Goal: Task Accomplishment & Management: Use online tool/utility

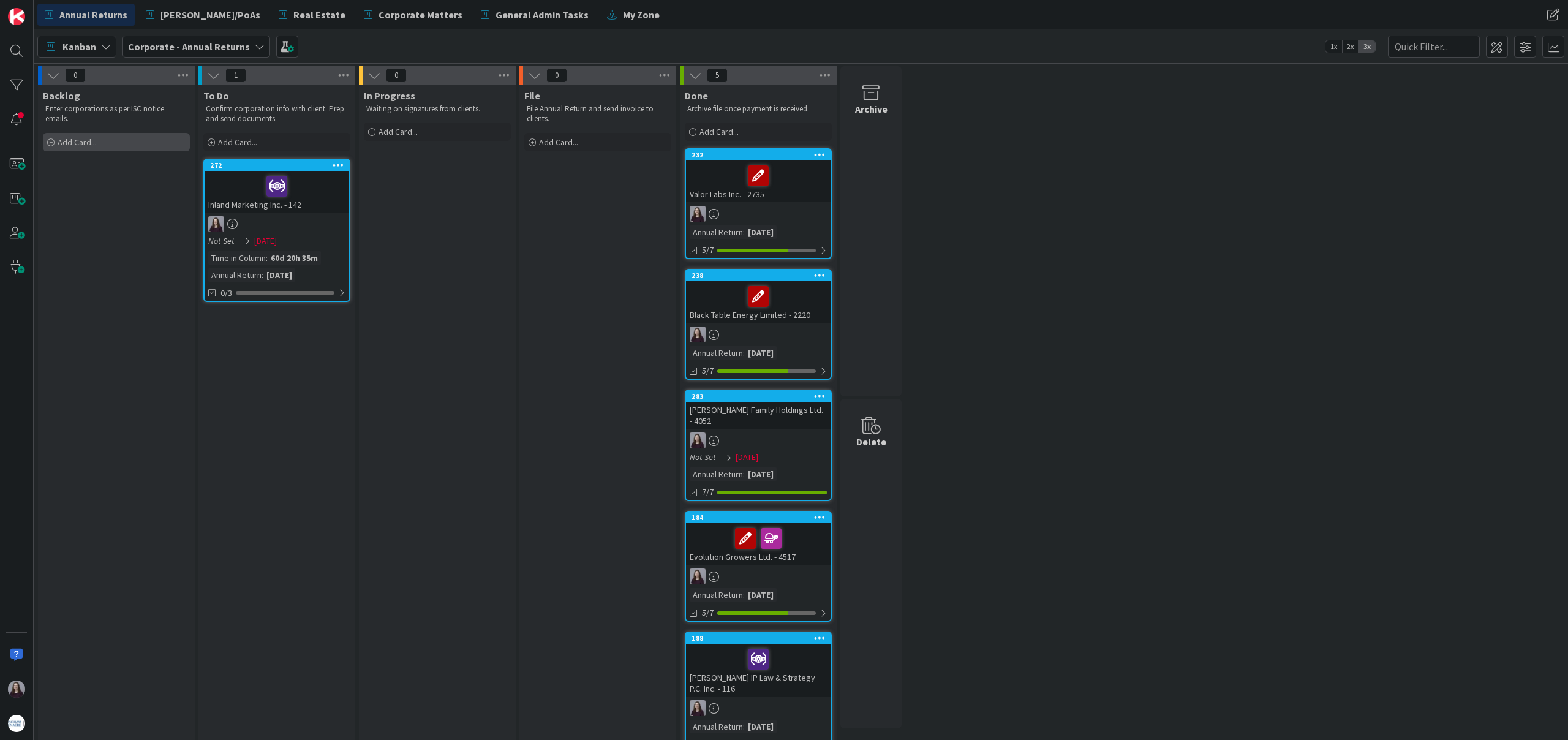
click at [79, 146] on span "Add Card..." at bounding box center [77, 142] width 39 height 11
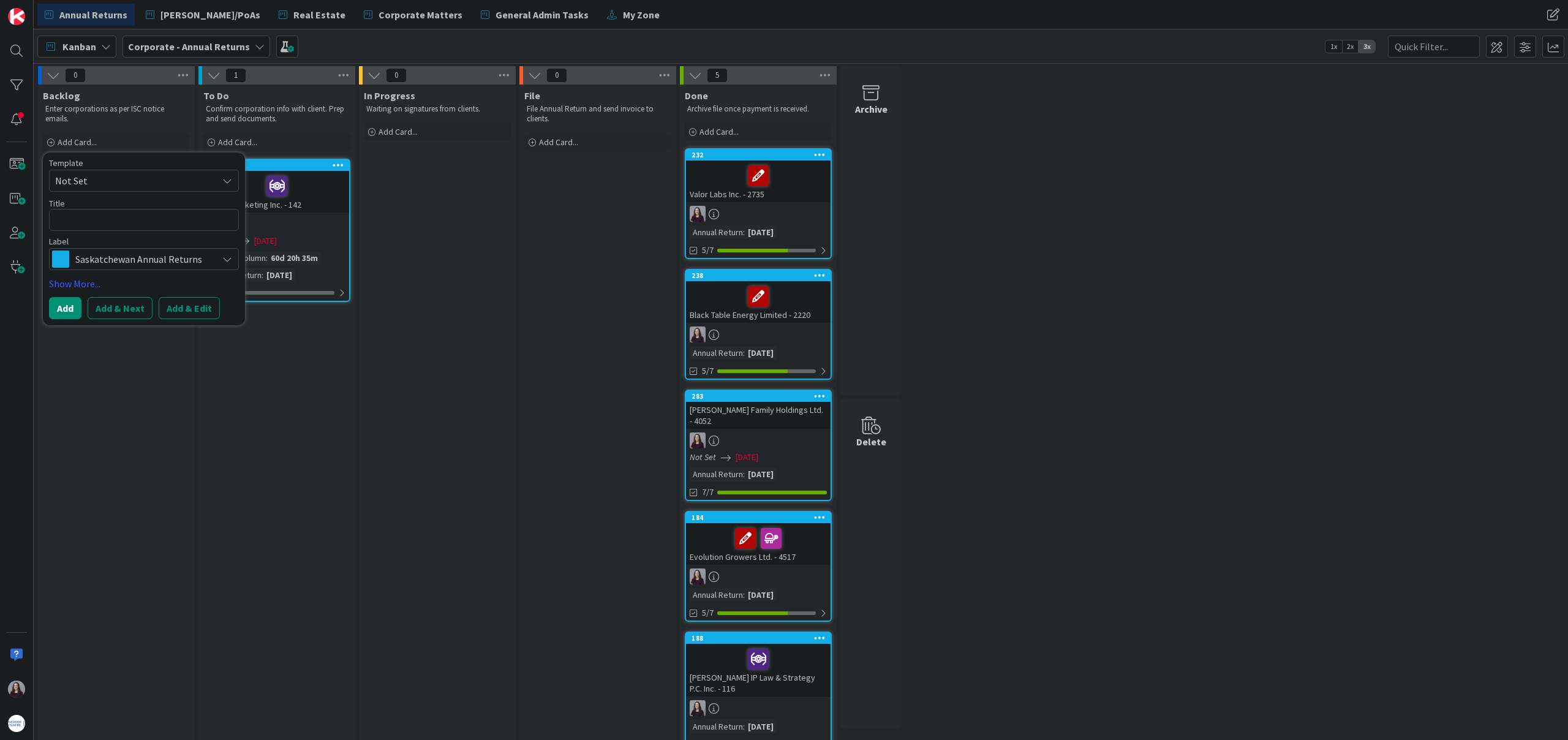
click at [123, 175] on span "Not Set" at bounding box center [131, 180] width 153 height 16
click at [157, 229] on span "Saskatchewan Annual Returns" at bounding box center [154, 233] width 175 height 16
type textarea "x"
type textarea "Saskatchewan Annual Returns"
click at [198, 307] on button "Add & Edit" at bounding box center [189, 308] width 61 height 22
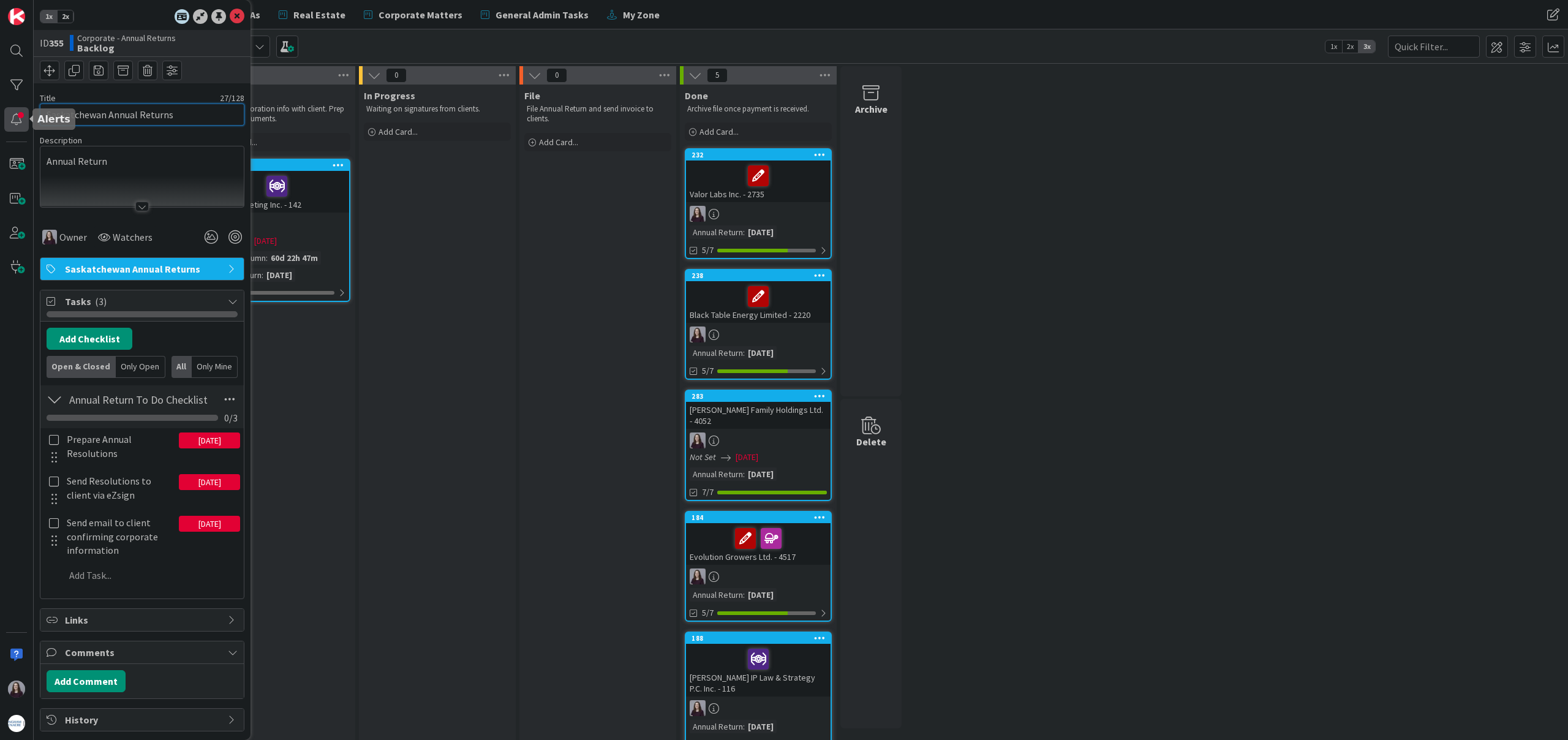
drag, startPoint x: 192, startPoint y: 117, endPoint x: 15, endPoint y: 107, distance: 177.3
click at [15, 107] on div "1x 2x ID 355 Corporate - Annual Returns Backlog Title 27 / 128 Saskatchewan Ann…" at bounding box center [17, 370] width 34 height 740
type input "S.C. Consulting Inc. - 2895"
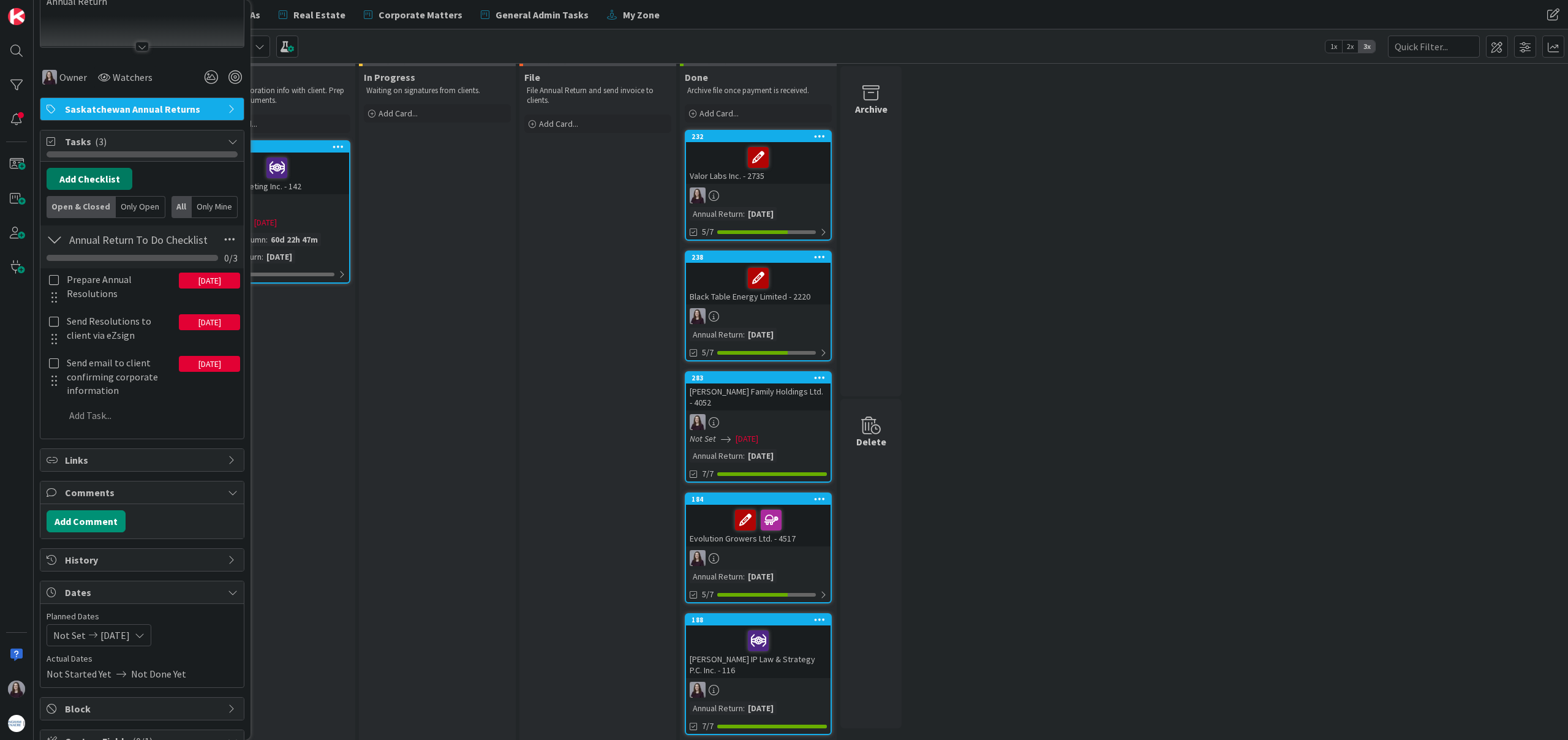
scroll to position [163, 0]
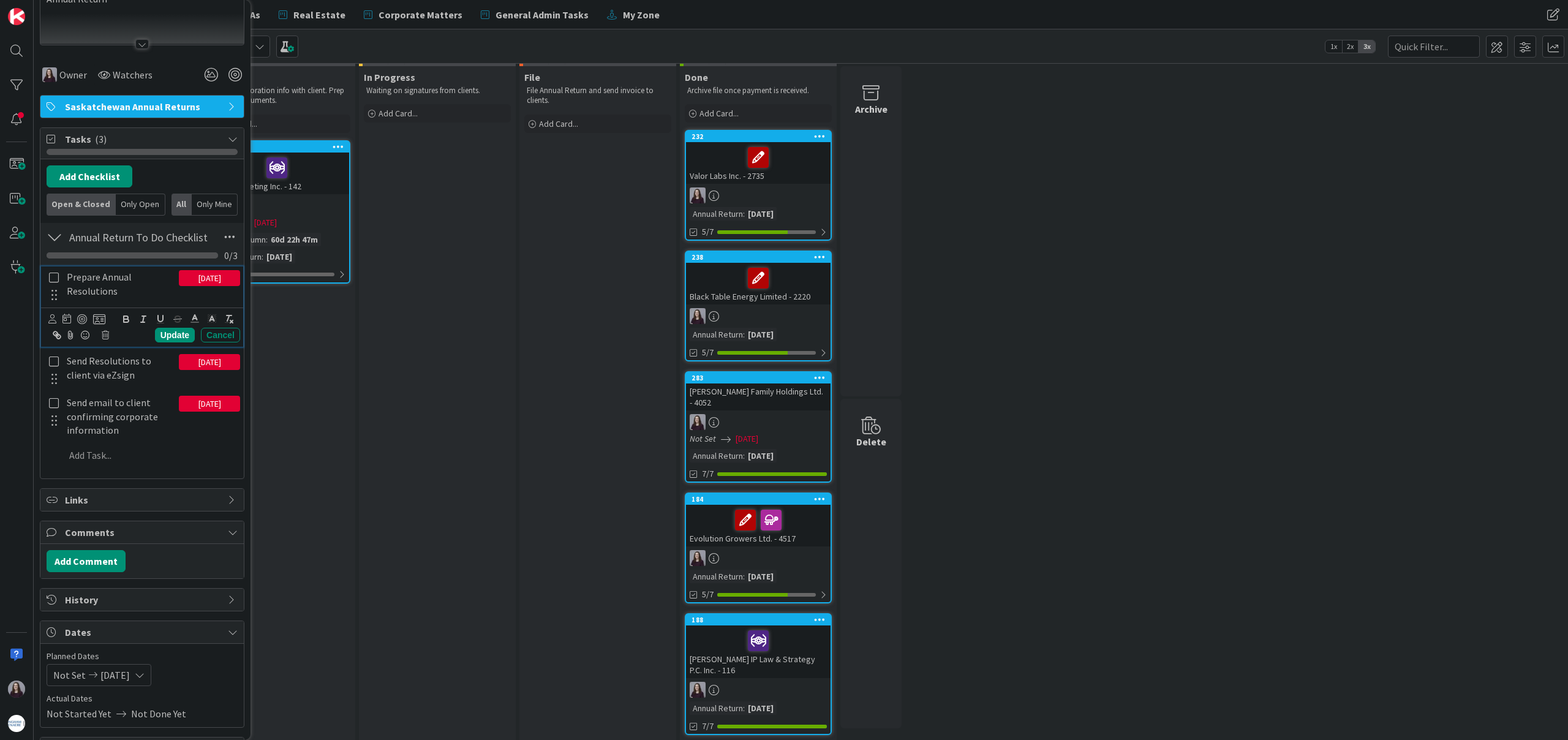
click at [54, 279] on icon at bounding box center [54, 277] width 14 height 11
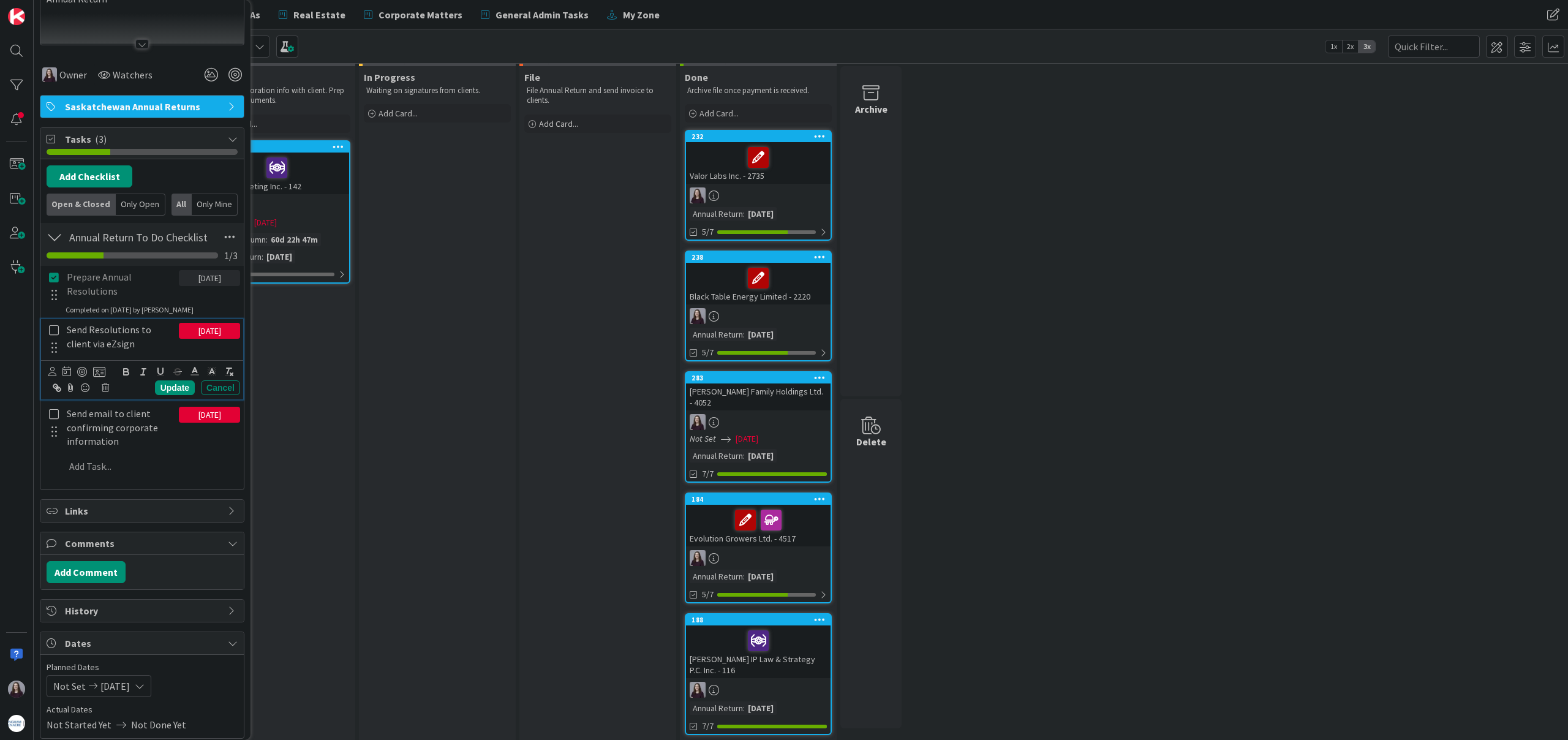
click at [54, 328] on icon at bounding box center [54, 330] width 14 height 11
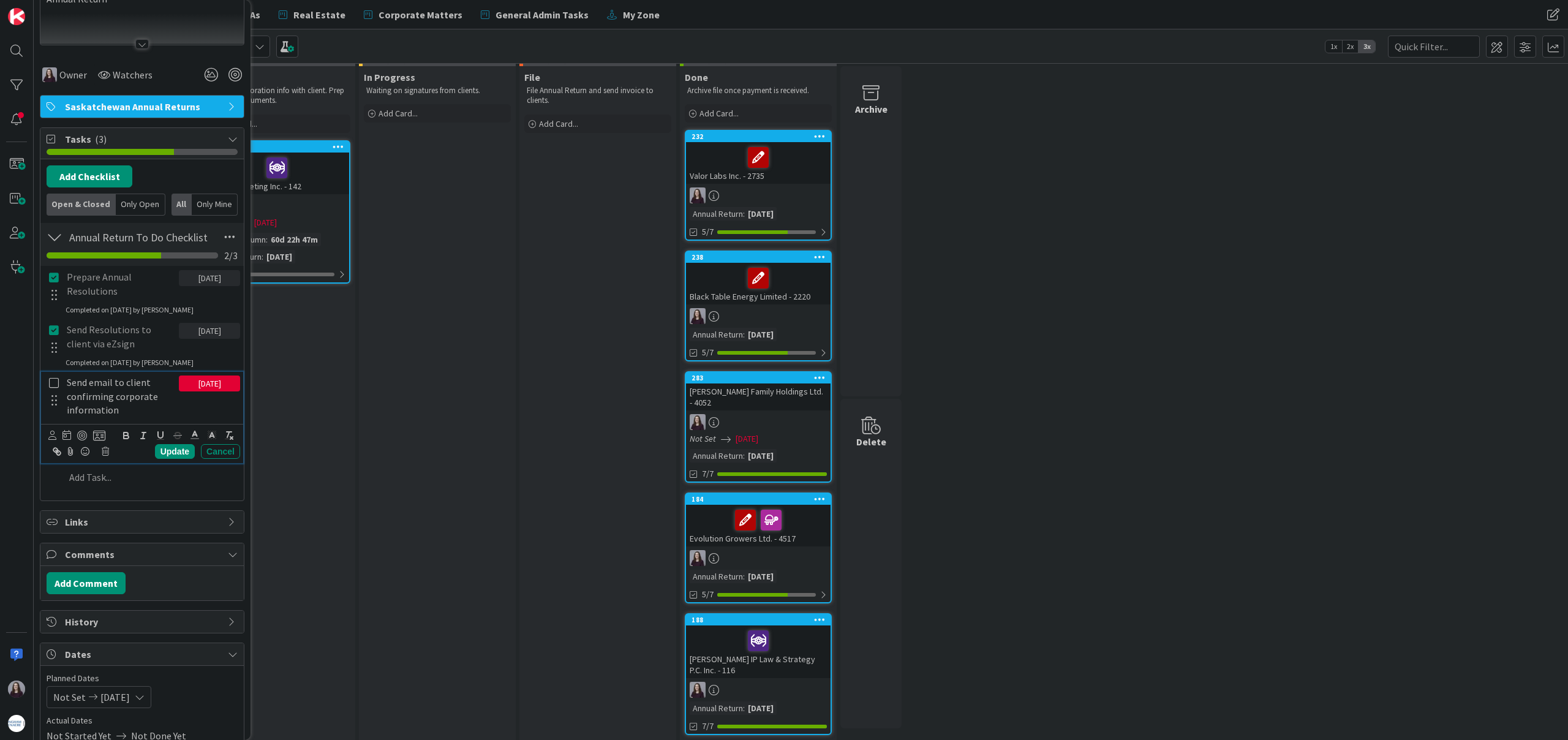
click at [53, 380] on icon at bounding box center [54, 382] width 14 height 11
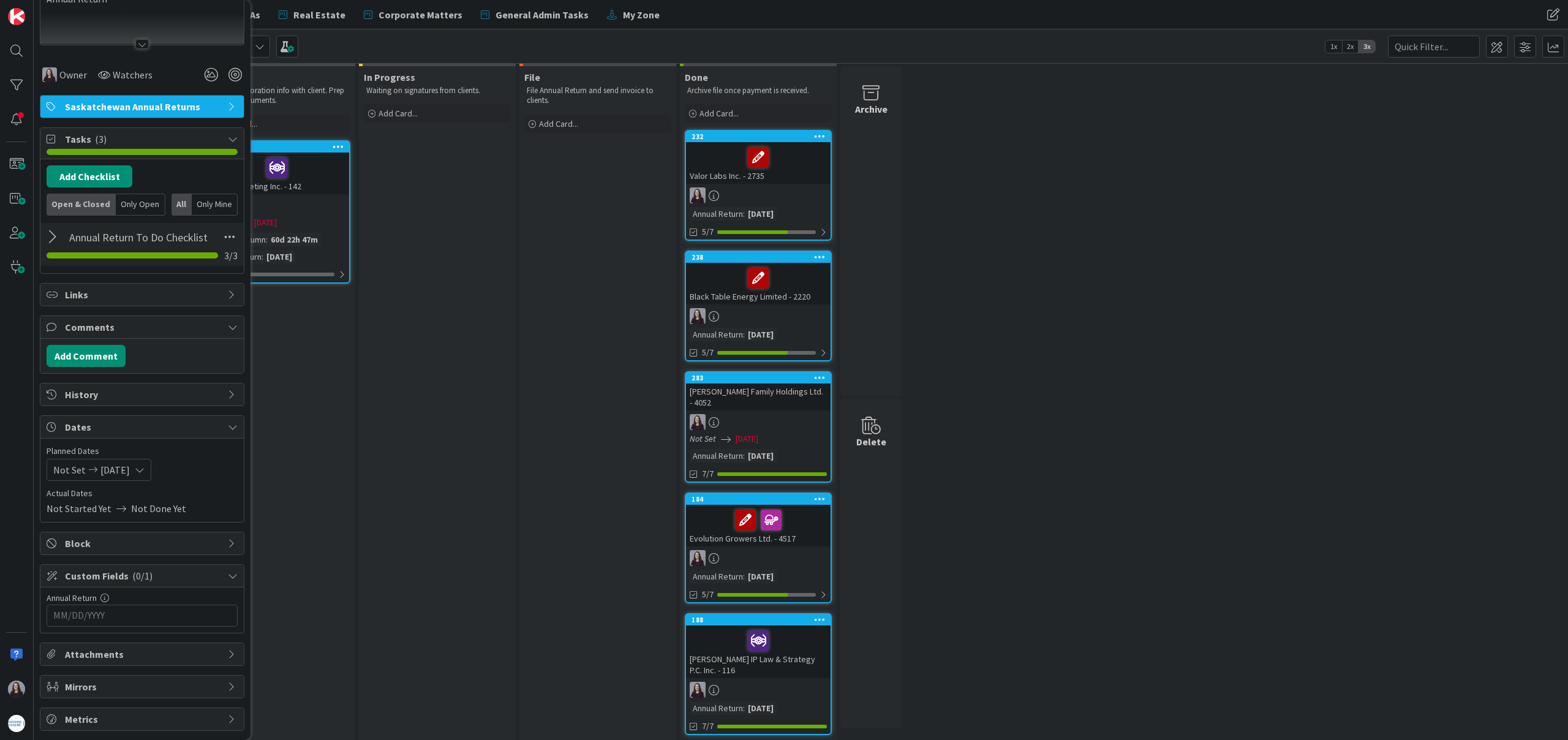
click at [153, 617] on input "MM/DD/YYYY" at bounding box center [142, 616] width 178 height 21
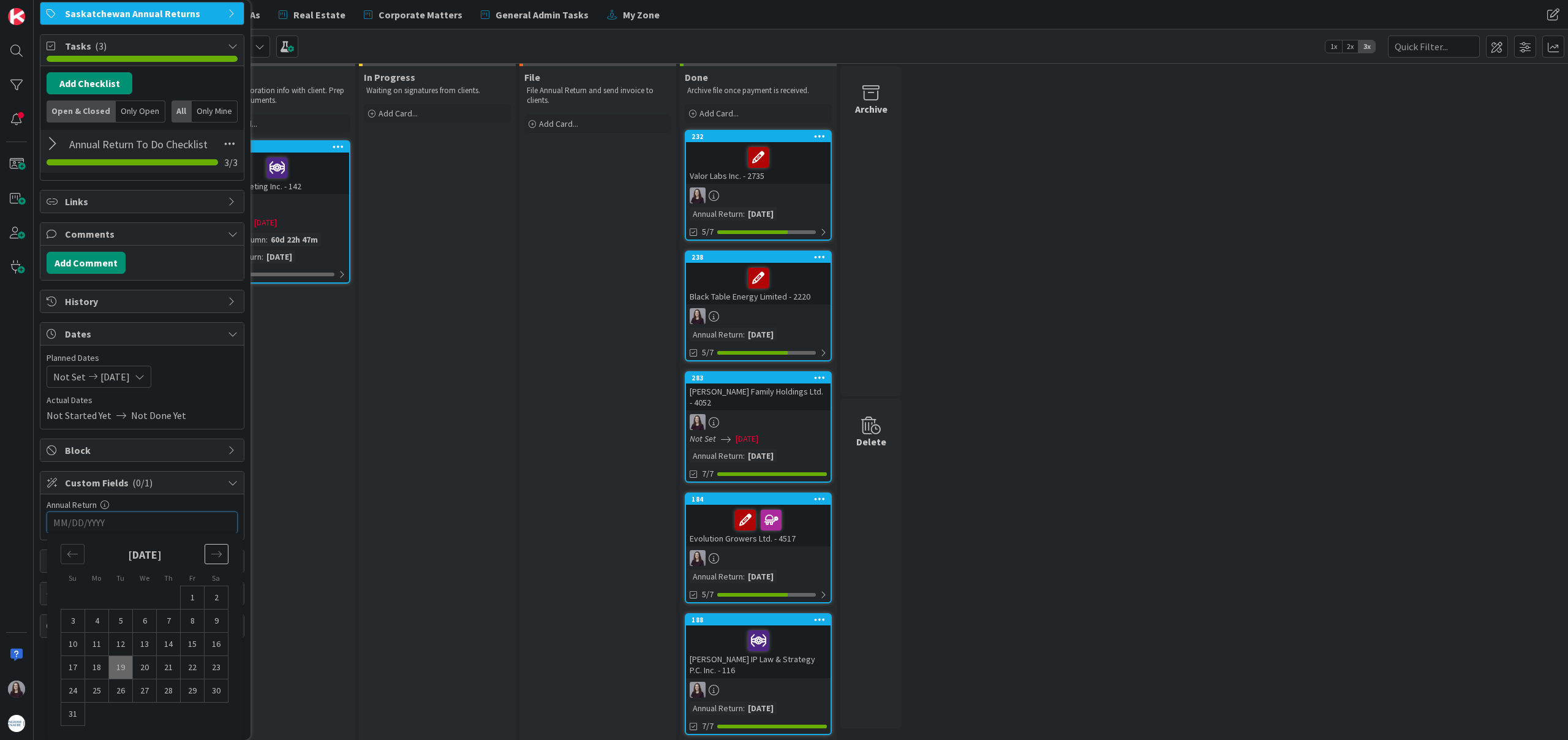
click at [218, 558] on icon "Move forward to switch to the next month." at bounding box center [216, 553] width 11 height 11
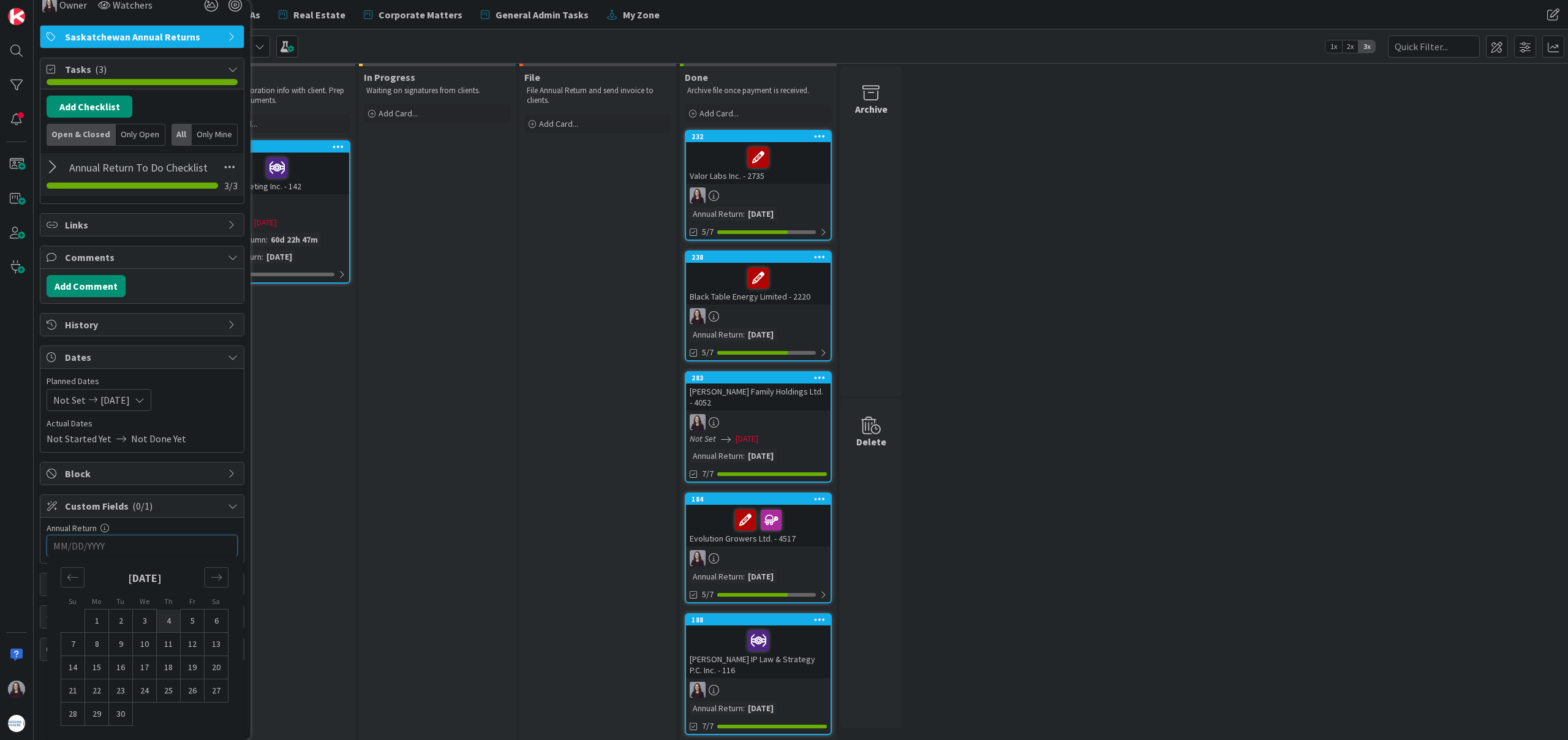
scroll to position [232, 0]
click at [121, 710] on td "30" at bounding box center [121, 714] width 24 height 23
type input "[DATE]"
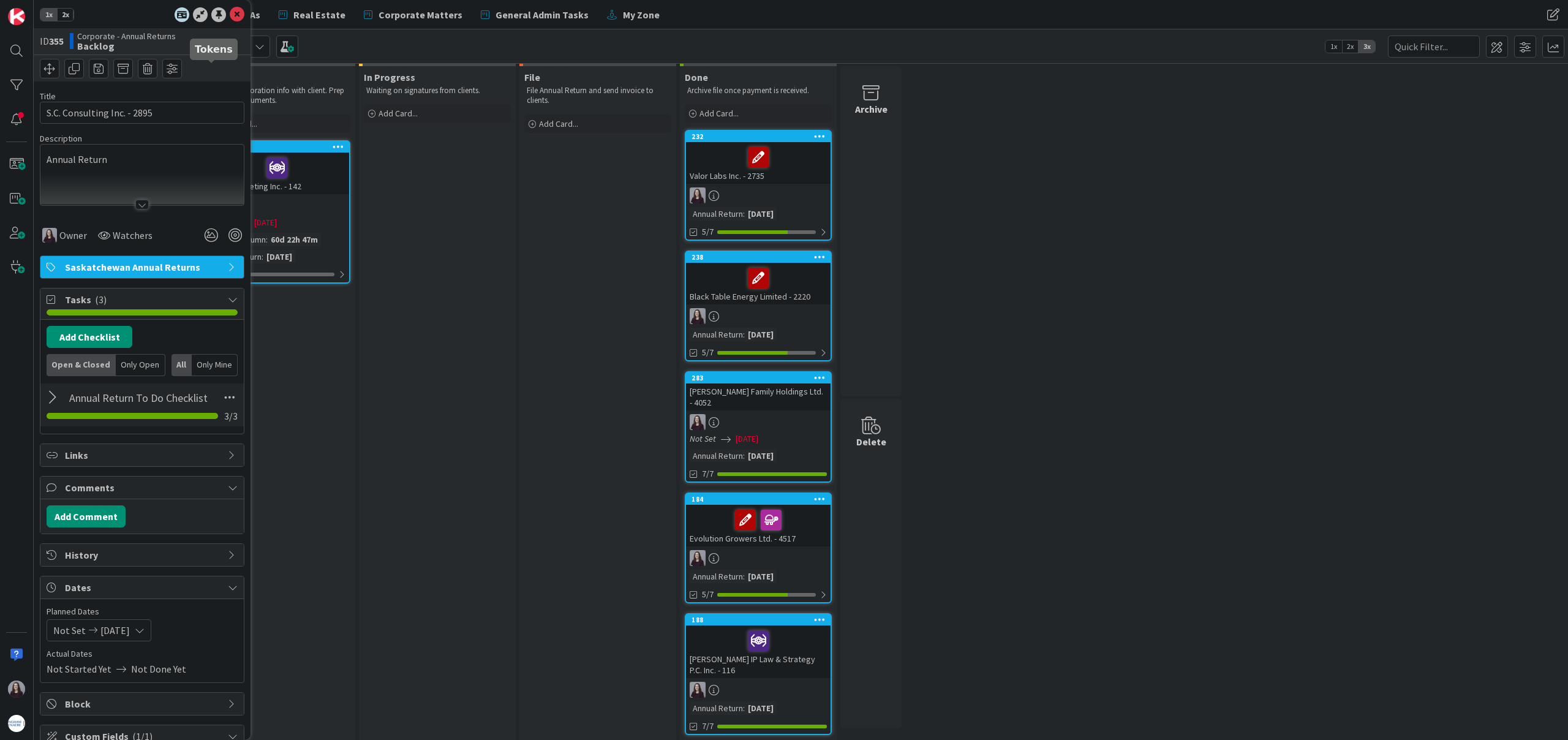
scroll to position [0, 0]
click at [233, 12] on icon at bounding box center [237, 17] width 15 height 15
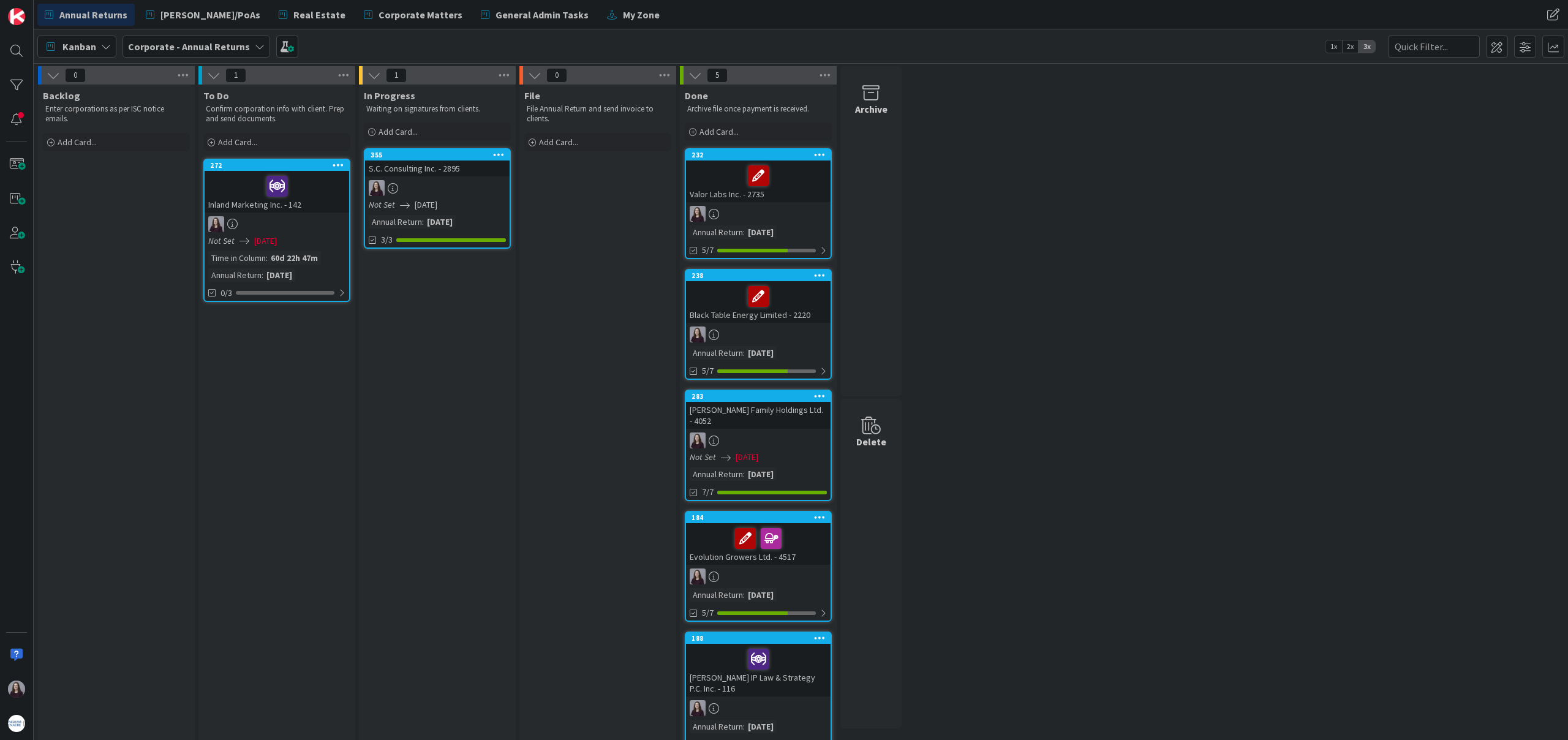
drag, startPoint x: 127, startPoint y: 147, endPoint x: 685, endPoint y: 11, distance: 574.3
click at [67, 144] on span "Add Card..." at bounding box center [77, 142] width 39 height 11
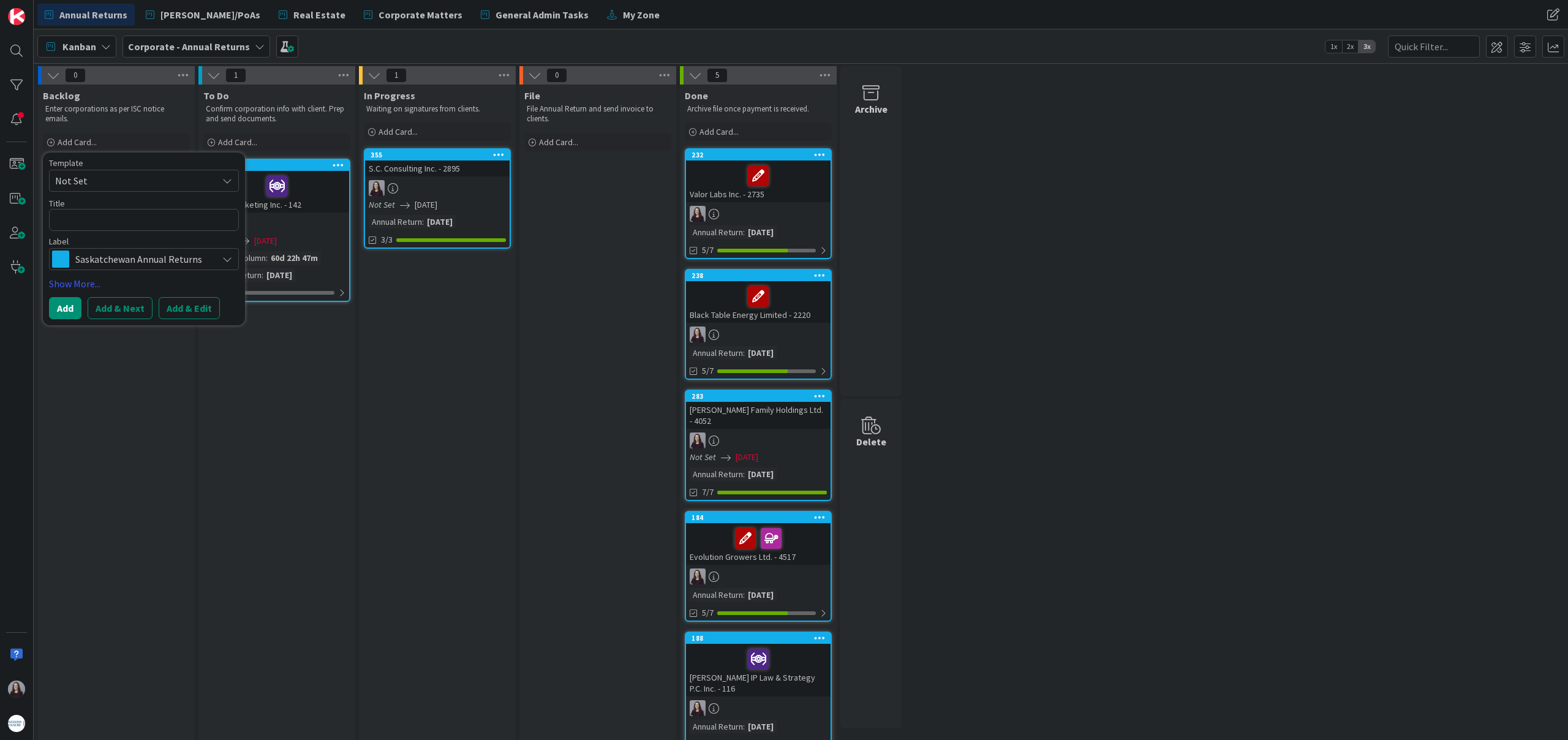
click at [196, 184] on span "Not Set" at bounding box center [131, 180] width 153 height 16
click at [187, 233] on span "Saskatchewan Annual Returns" at bounding box center [154, 233] width 175 height 16
type textarea "x"
type textarea "Saskatchewan Annual Returns"
click at [193, 303] on button "Add & Edit" at bounding box center [189, 308] width 61 height 22
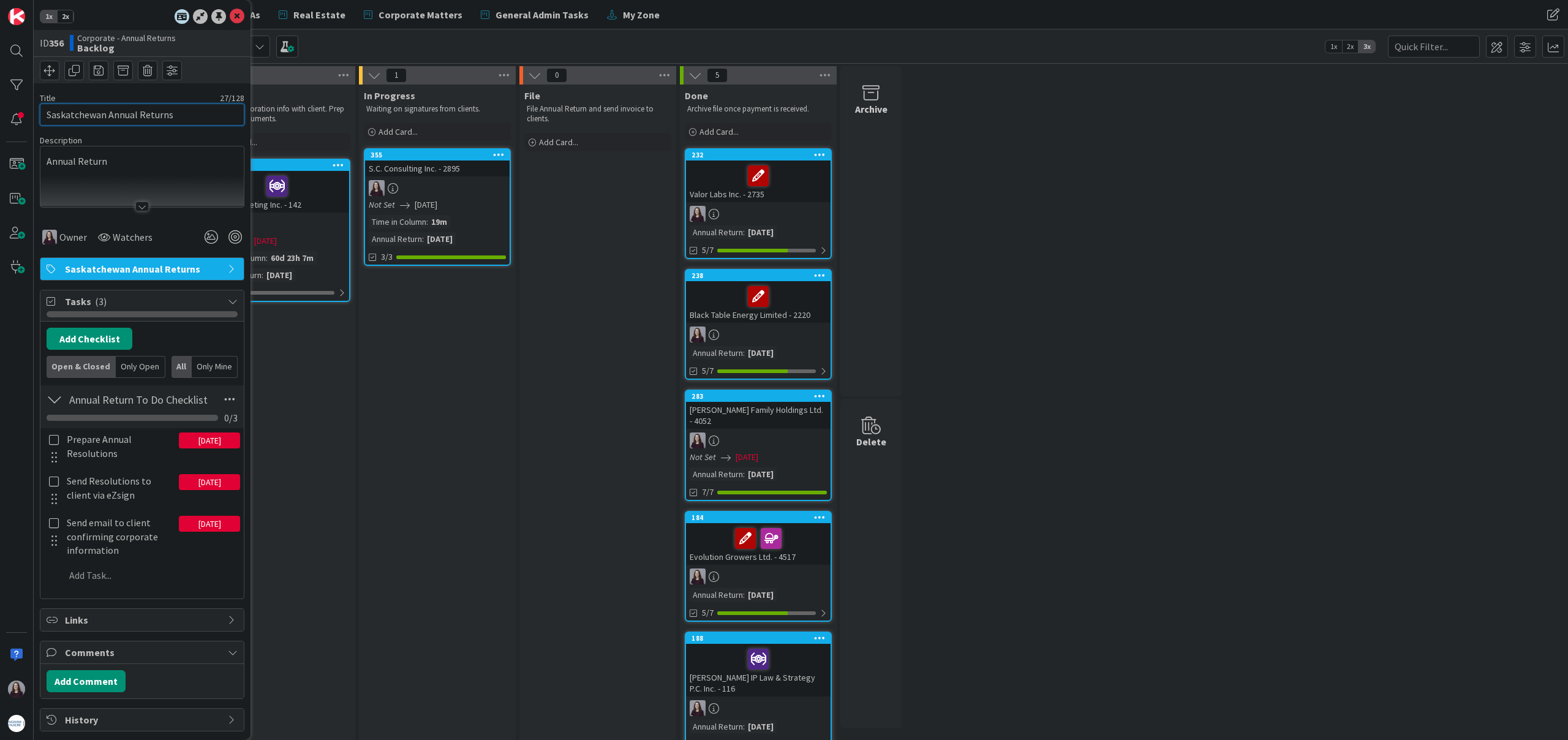
drag, startPoint x: 181, startPoint y: 117, endPoint x: 11, endPoint y: 100, distance: 170.8
click at [11, 100] on div "1x 2x ID 356 Corporate - Annual Returns Backlog Title 27 / 128 Saskatchewan Ann…" at bounding box center [17, 370] width 34 height 740
type input "[PERSON_NAME] Dental Prof. Corp. - 170"
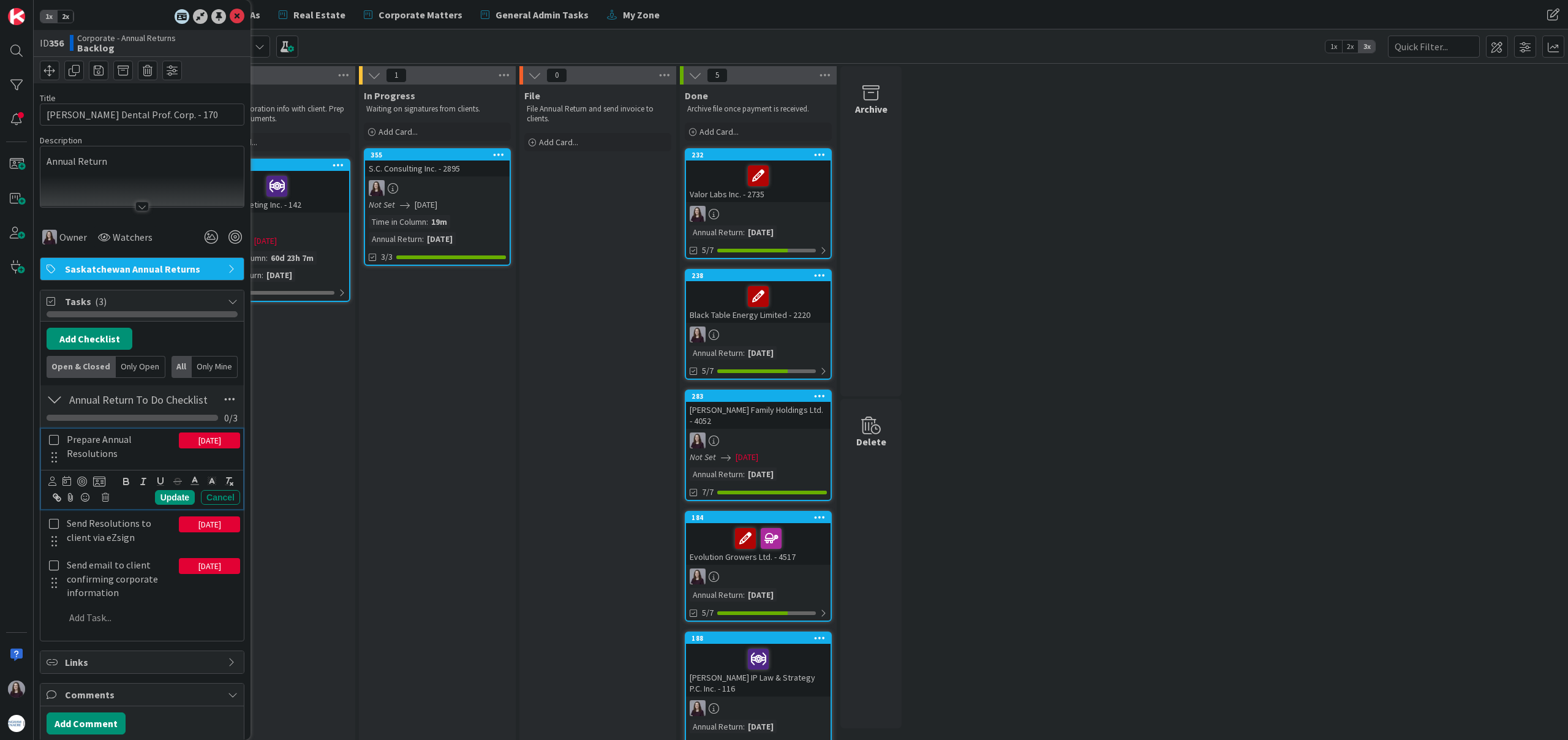
click at [54, 441] on icon at bounding box center [54, 440] width 14 height 11
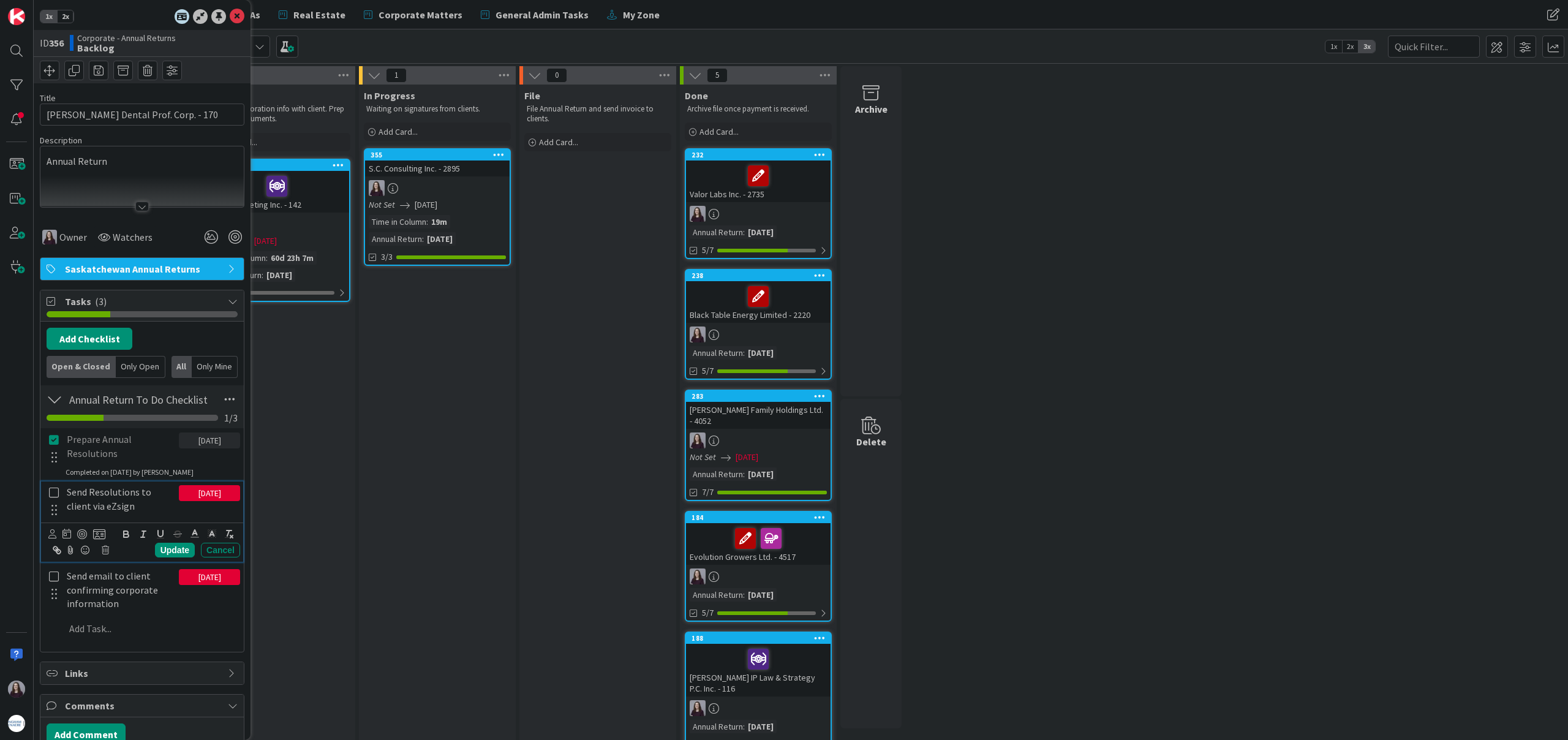
click at [54, 495] on icon at bounding box center [54, 492] width 14 height 11
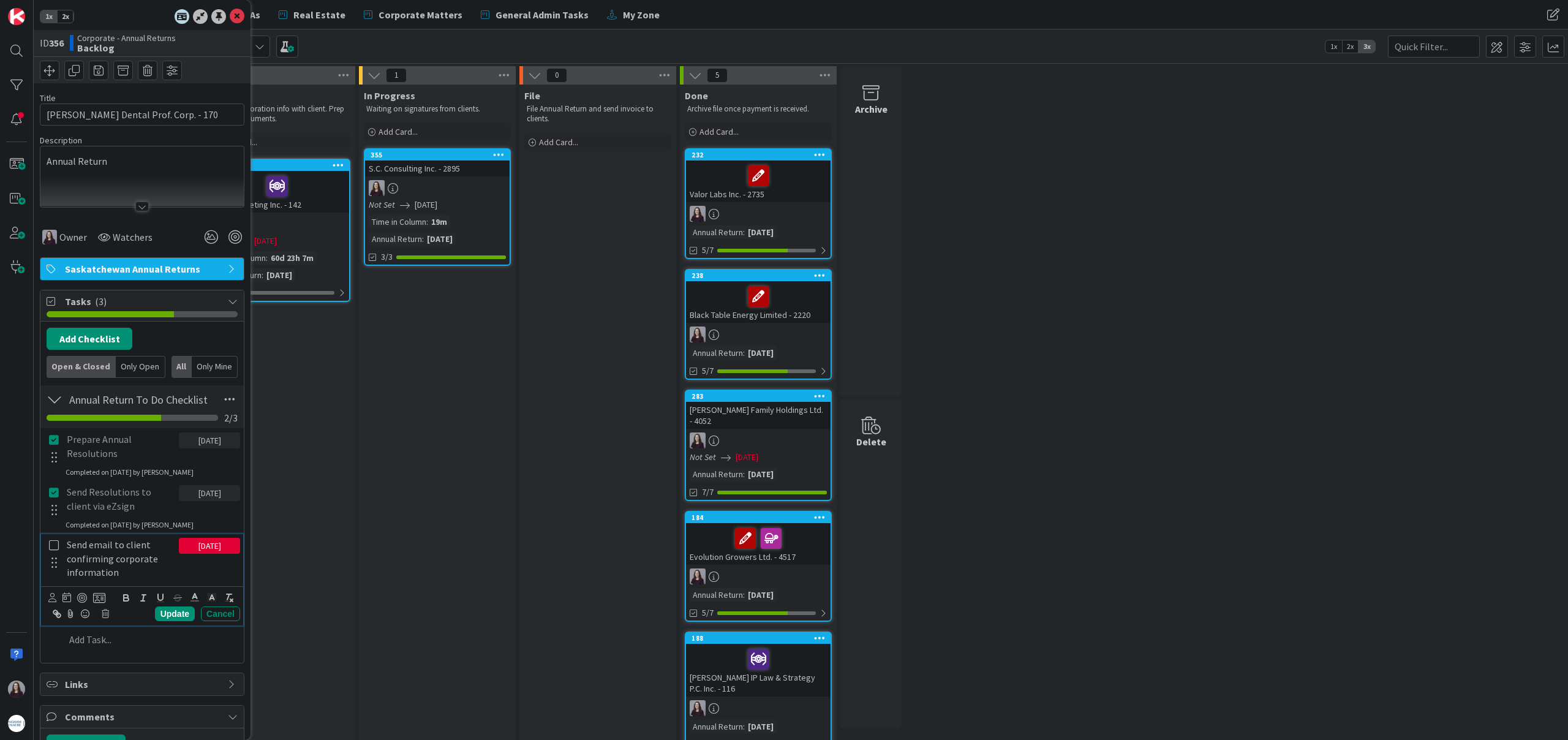
click at [54, 545] on icon at bounding box center [54, 545] width 14 height 11
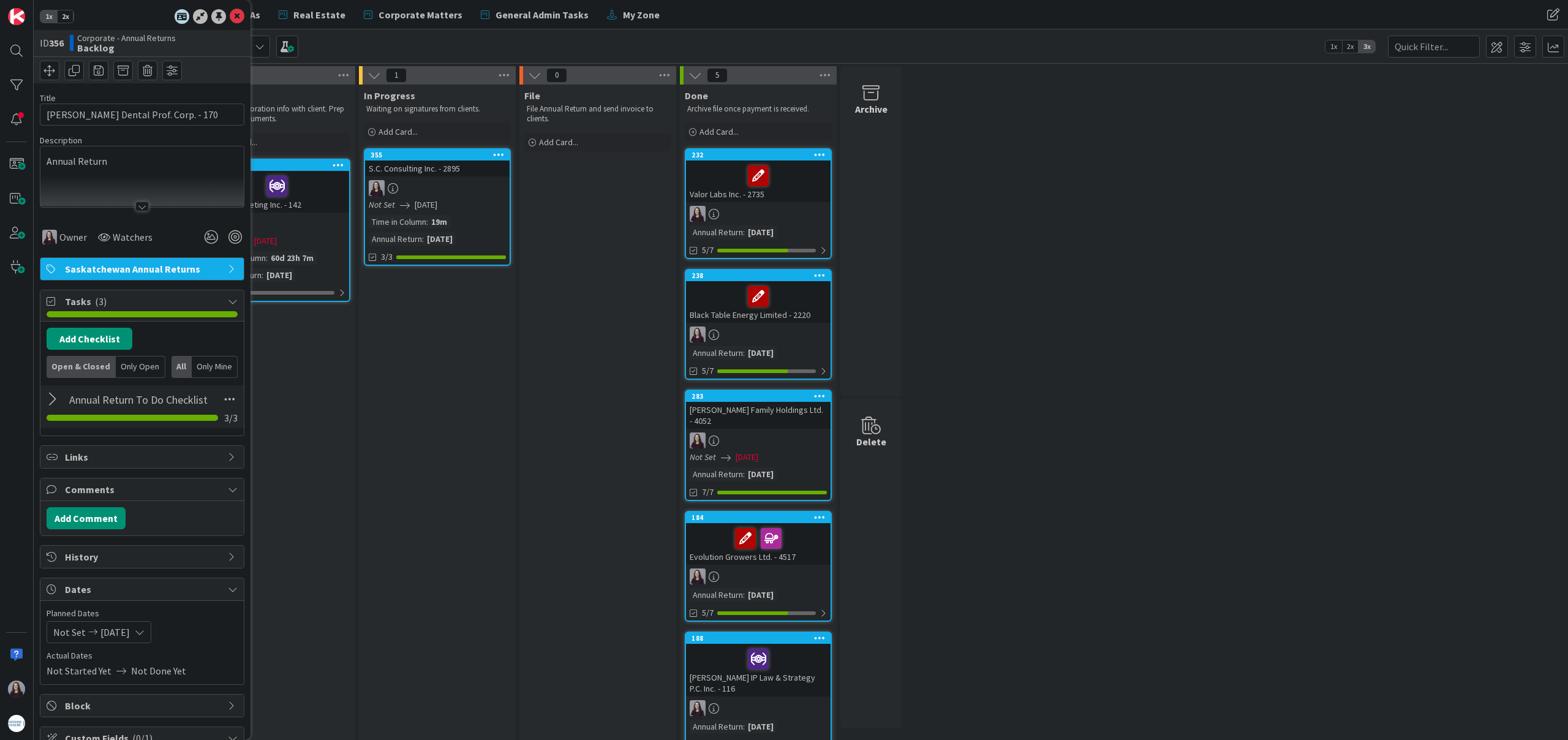
scroll to position [163, 0]
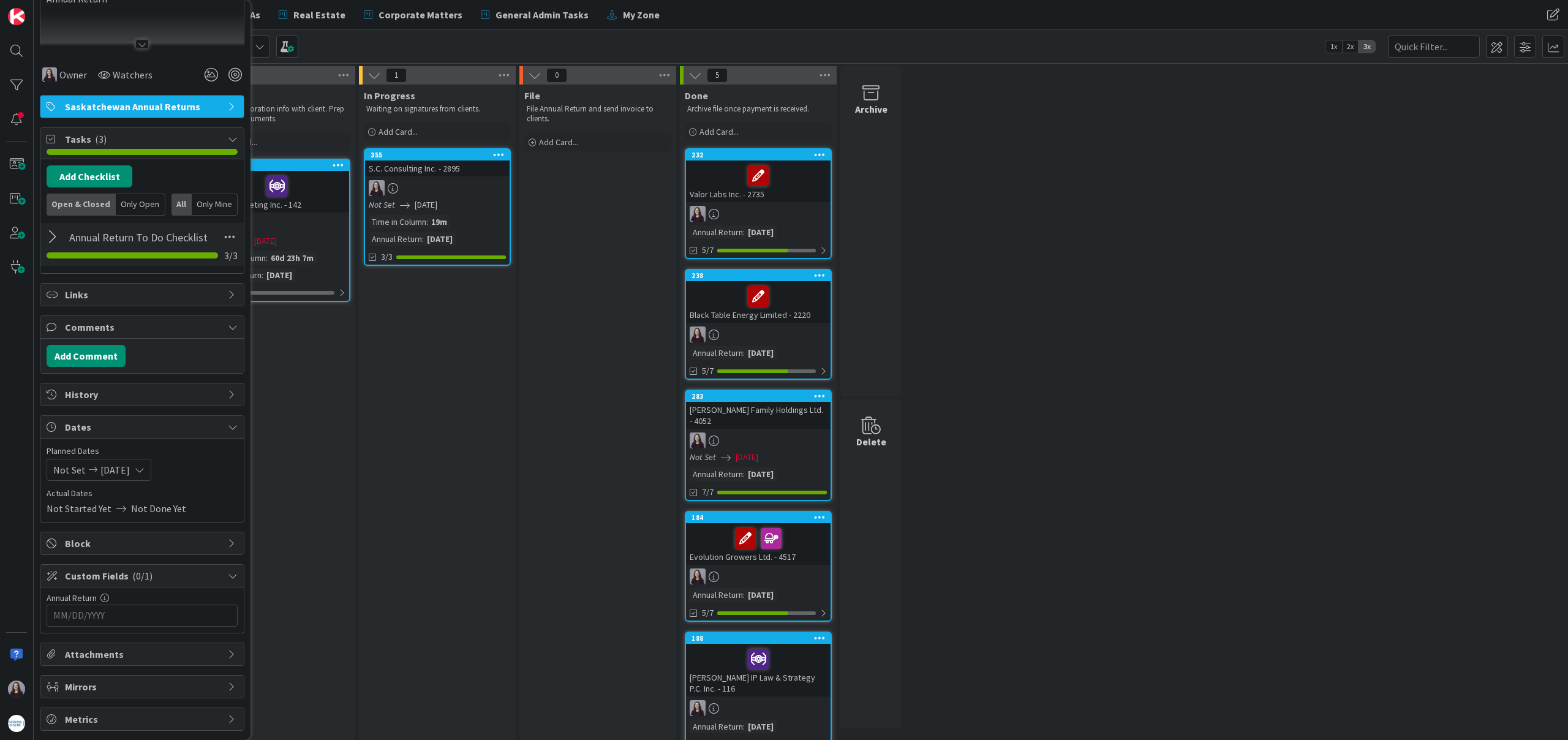
click at [130, 625] on input "MM/DD/YYYY" at bounding box center [142, 616] width 178 height 21
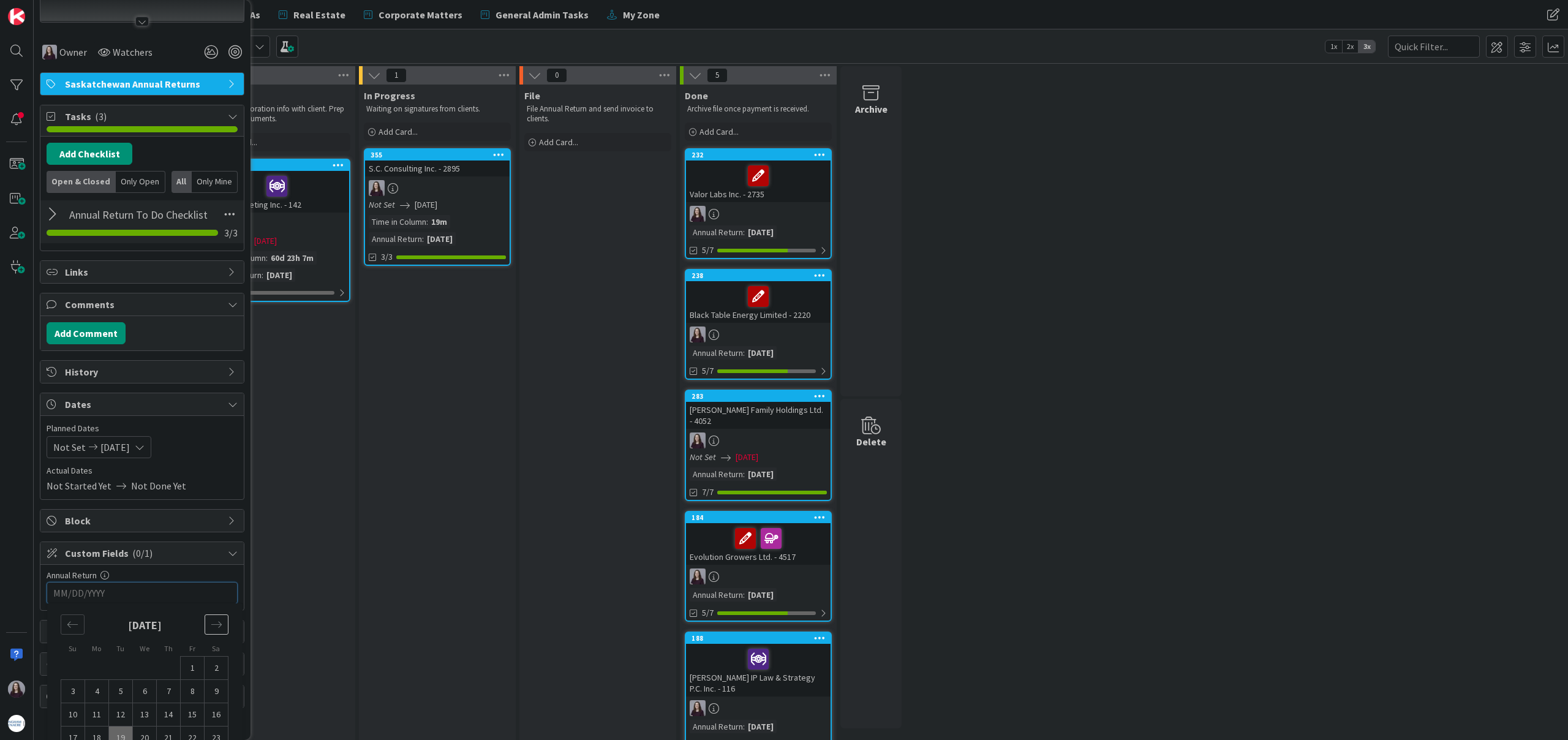
click at [220, 617] on div "Move forward to switch to the next month." at bounding box center [217, 624] width 24 height 20
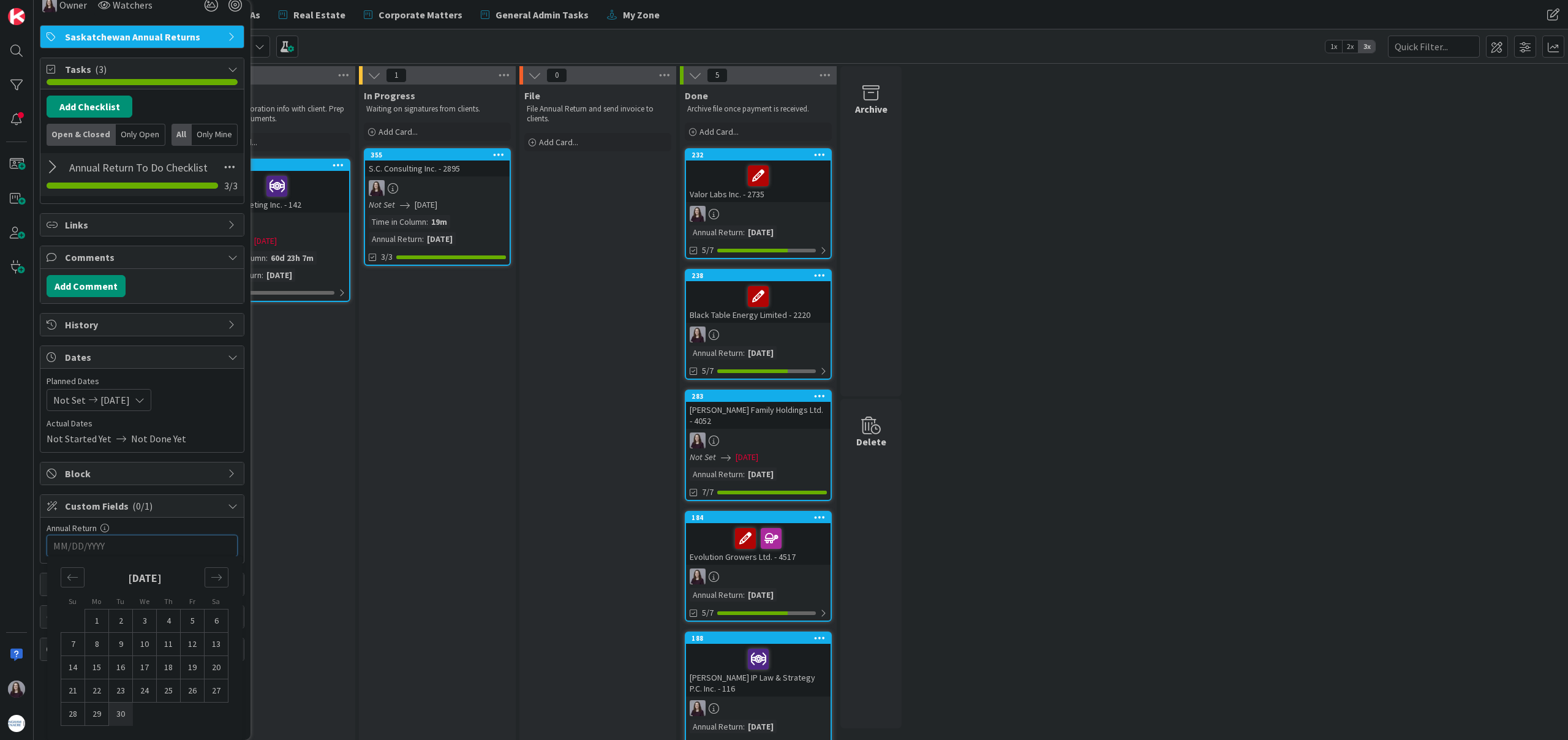
click at [118, 712] on td "30" at bounding box center [121, 714] width 24 height 23
type input "[DATE]"
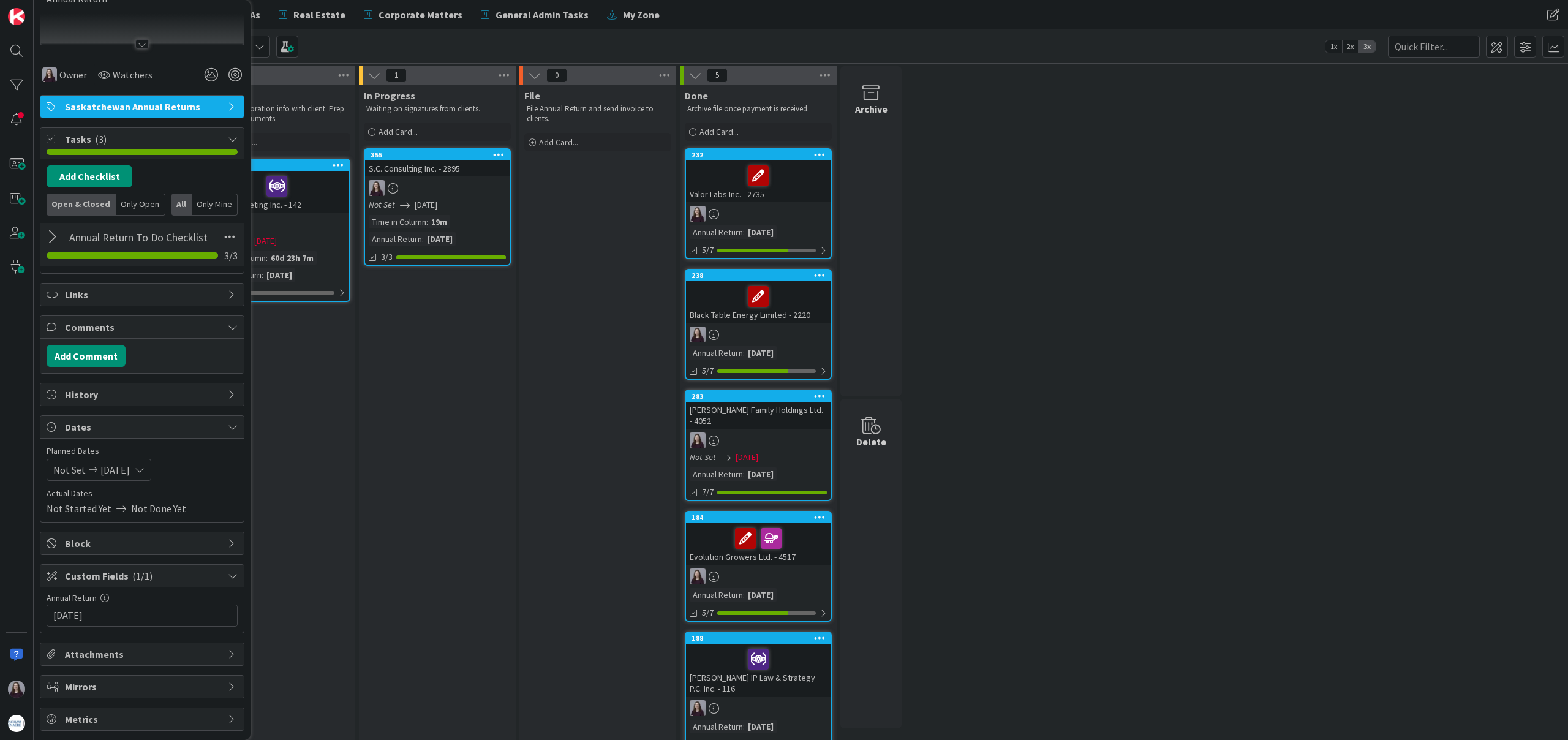
scroll to position [0, 0]
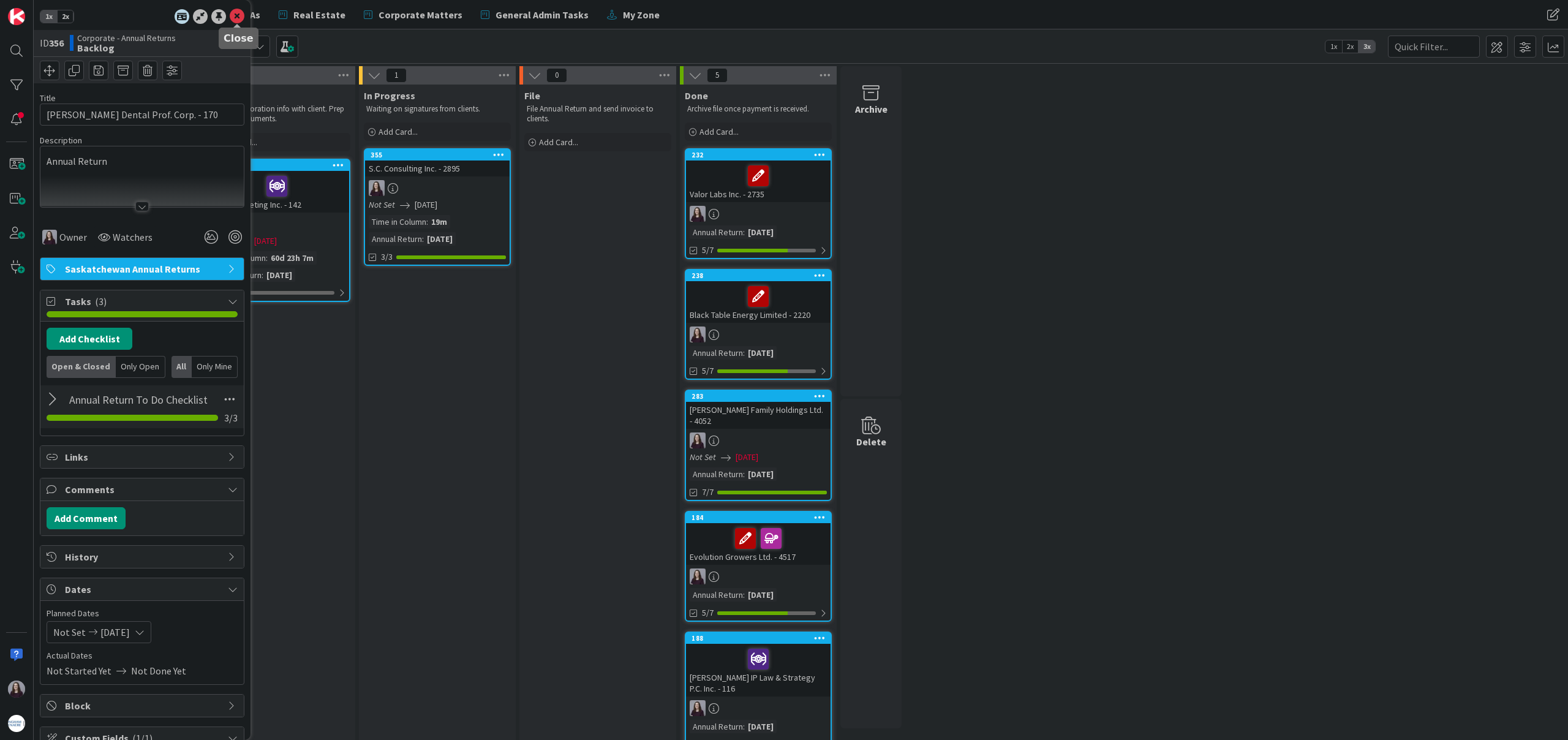
click at [235, 15] on icon at bounding box center [237, 17] width 15 height 15
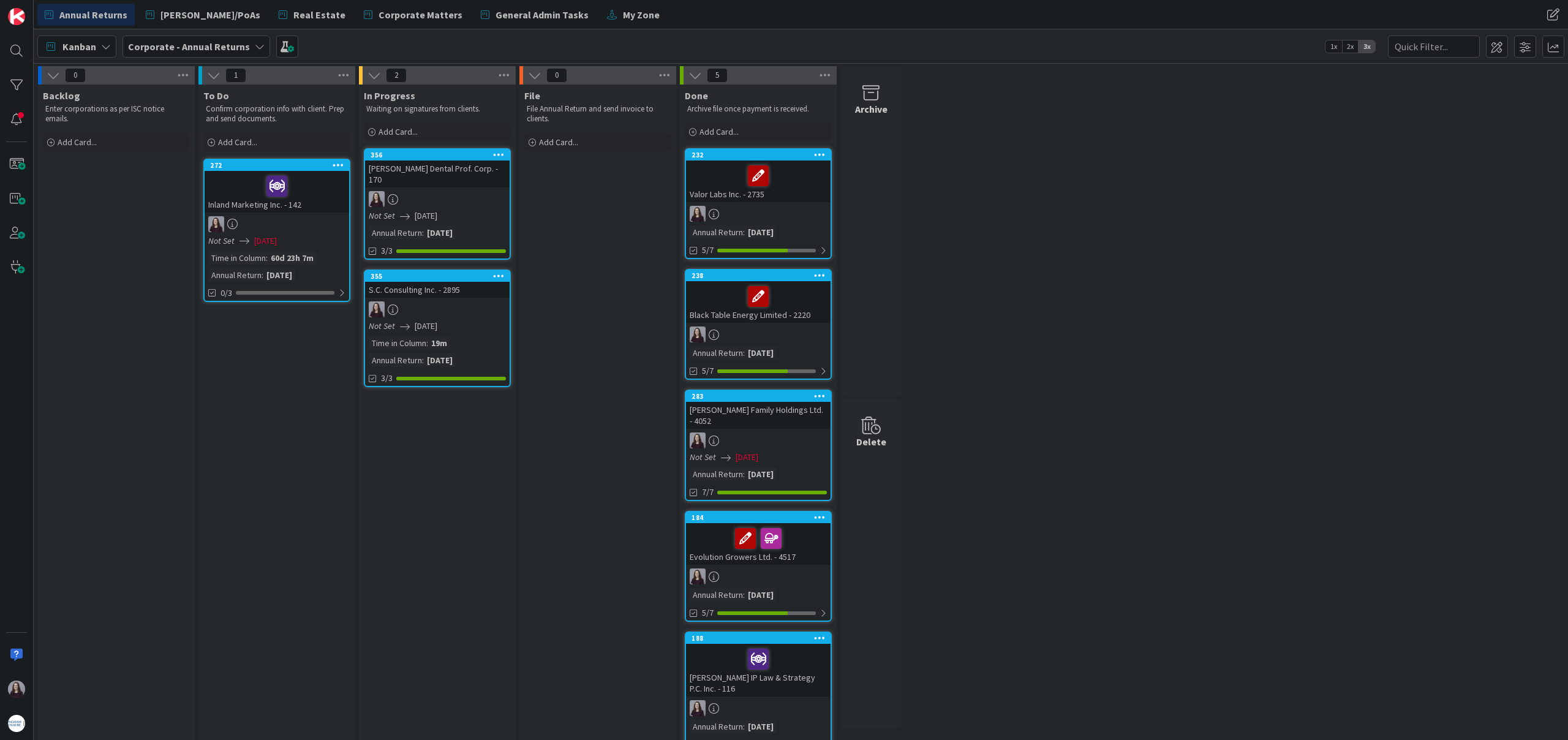
drag, startPoint x: 136, startPoint y: 166, endPoint x: 624, endPoint y: 1, distance: 515.1
